Goal: Check status: Check status

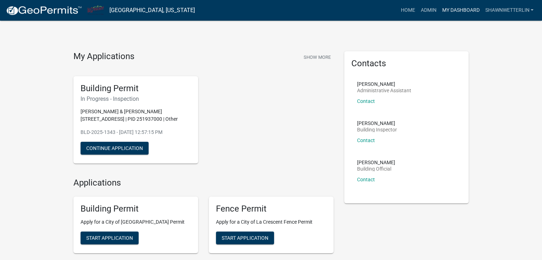
click at [449, 11] on link "My Dashboard" at bounding box center [460, 11] width 43 height 14
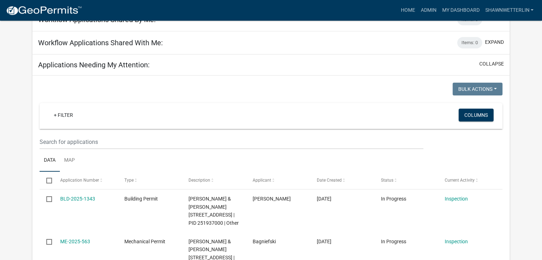
scroll to position [60, 0]
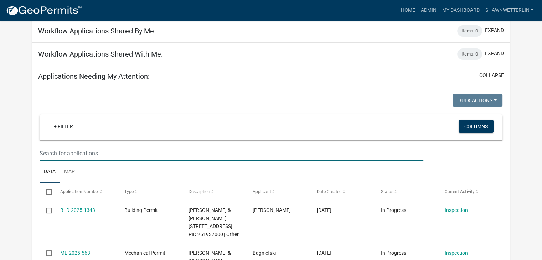
click at [56, 152] on input "text" at bounding box center [231, 153] width 383 height 15
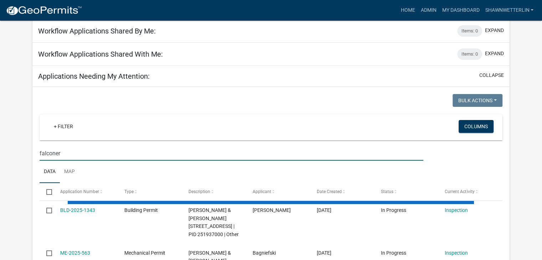
type input "falconer"
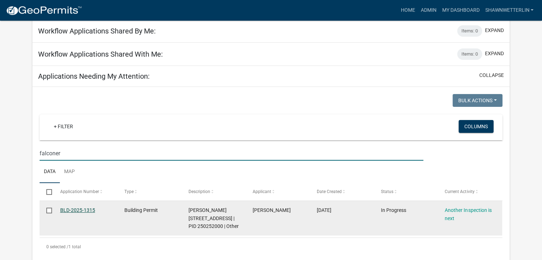
click at [78, 208] on link "BLD-2025-1315" at bounding box center [77, 210] width 35 height 6
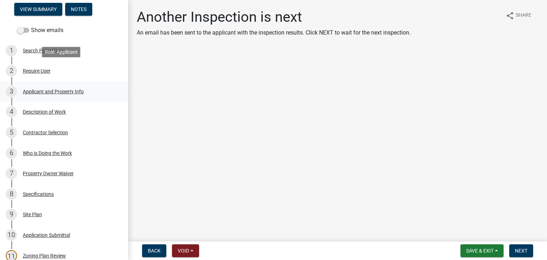
scroll to position [107, 0]
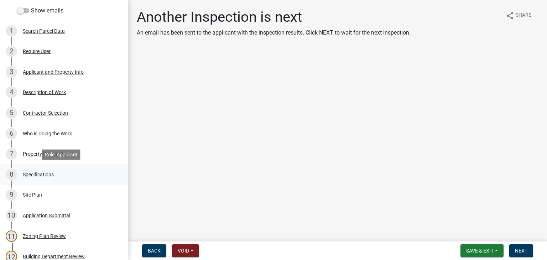
click at [48, 174] on div "Specifications" at bounding box center [38, 174] width 31 height 5
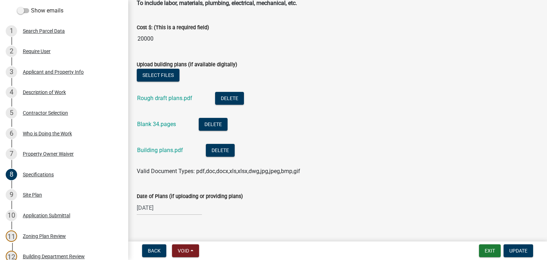
scroll to position [1297, 0]
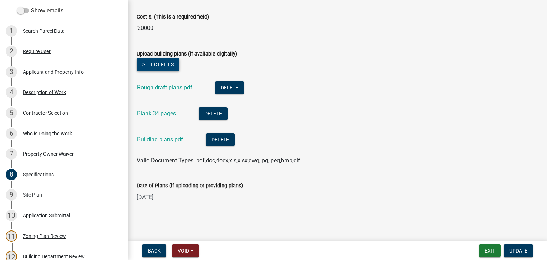
click at [164, 62] on button "Select files" at bounding box center [158, 64] width 43 height 13
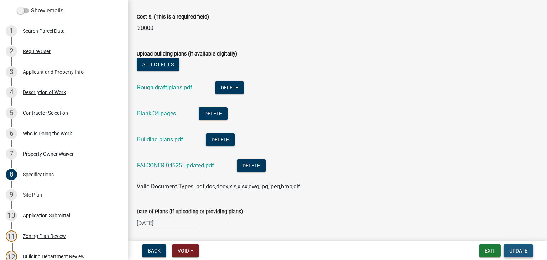
click at [518, 248] on span "Update" at bounding box center [518, 251] width 18 height 6
